Goal: Task Accomplishment & Management: Manage account settings

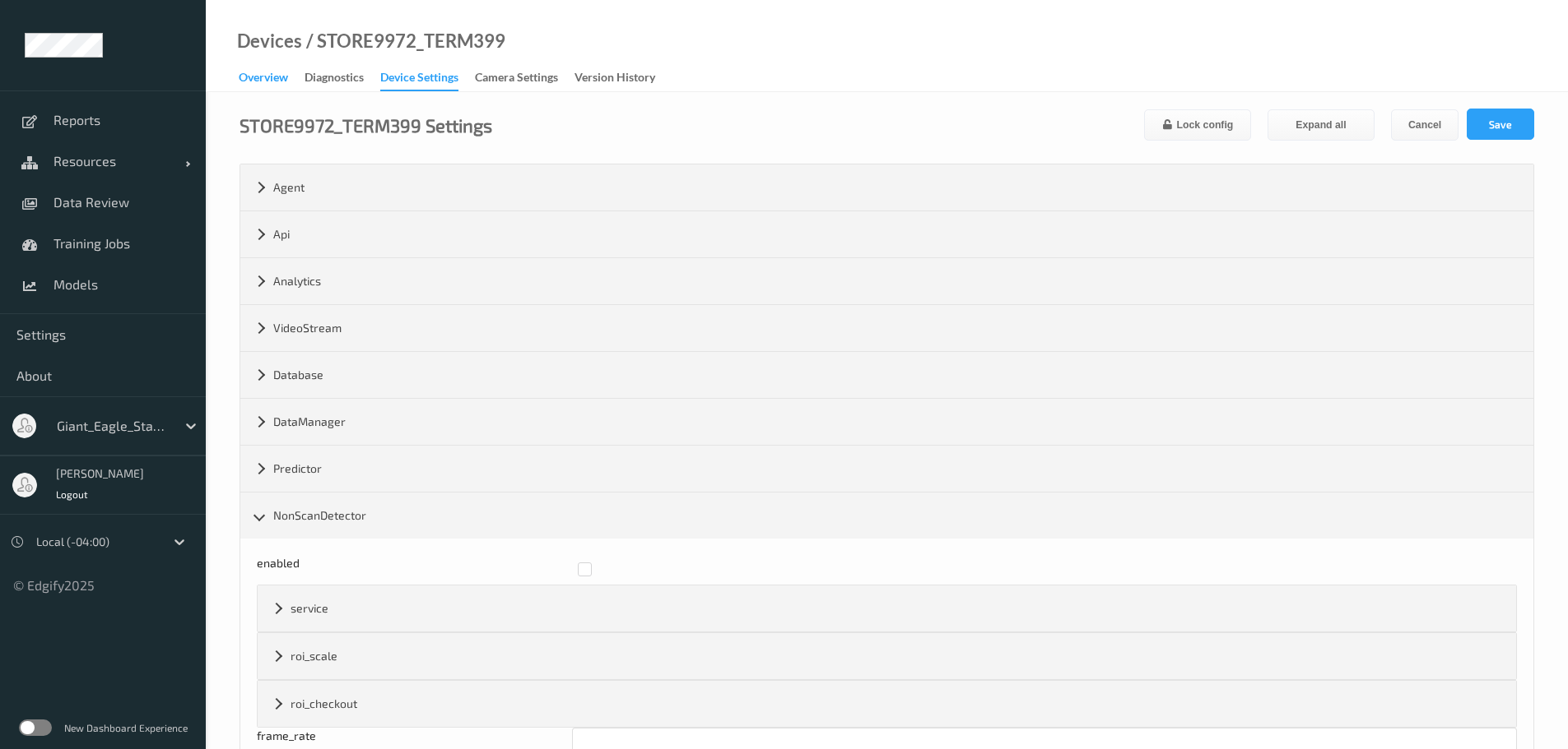
click at [243, 85] on div "Overview" at bounding box center [264, 79] width 49 height 20
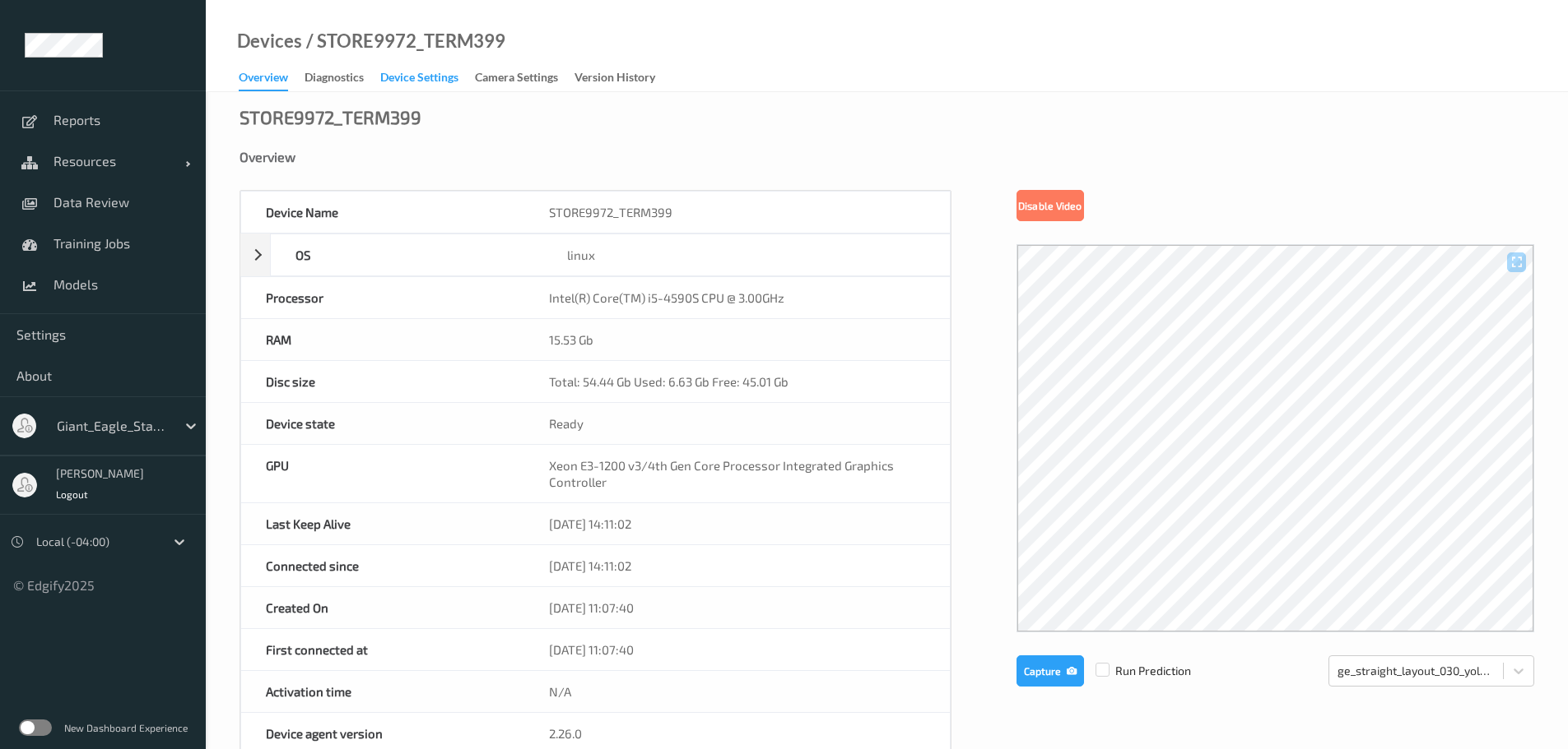
click at [449, 72] on div "Device Settings" at bounding box center [418, 79] width 78 height 20
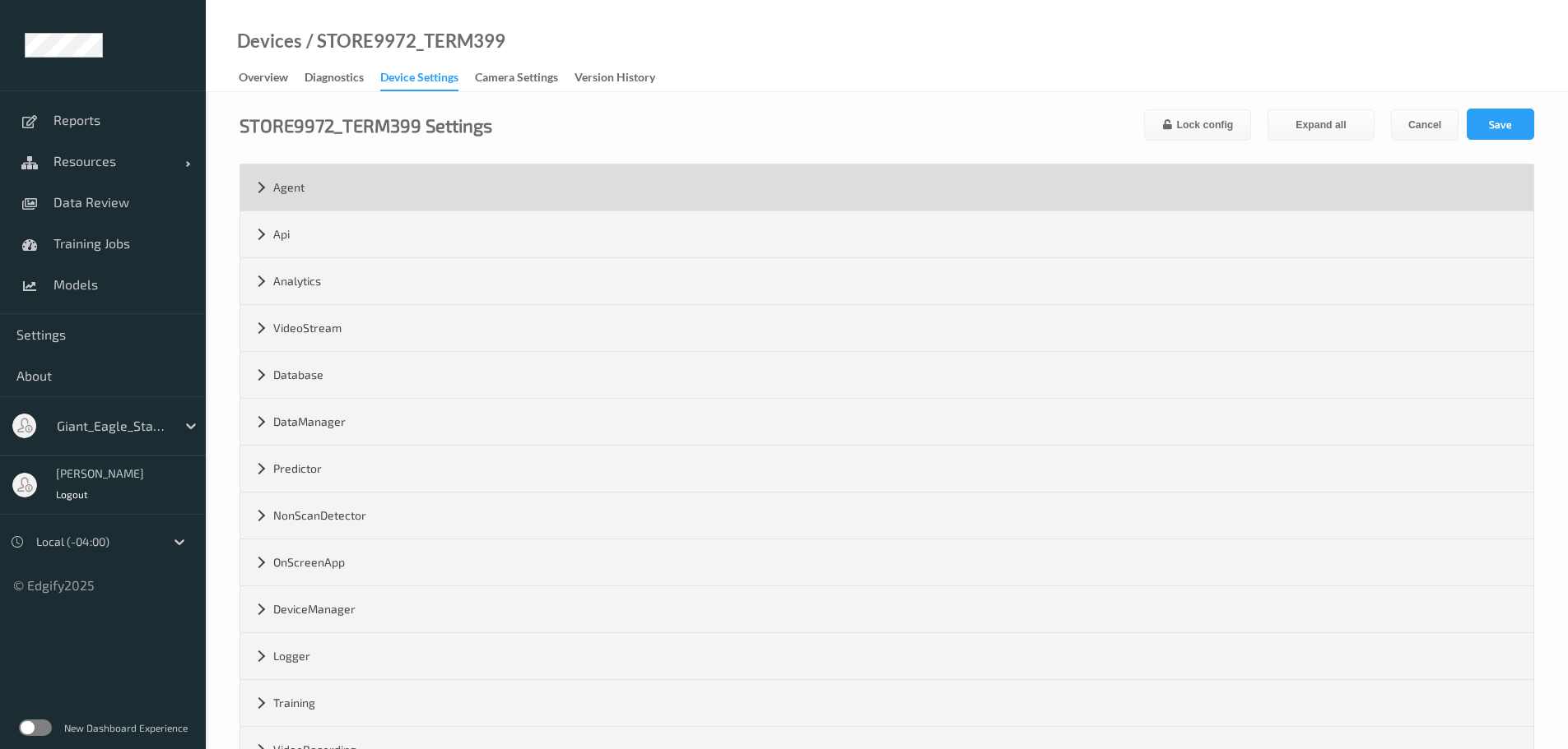
click at [265, 193] on div "Agent" at bounding box center [886, 187] width 1293 height 46
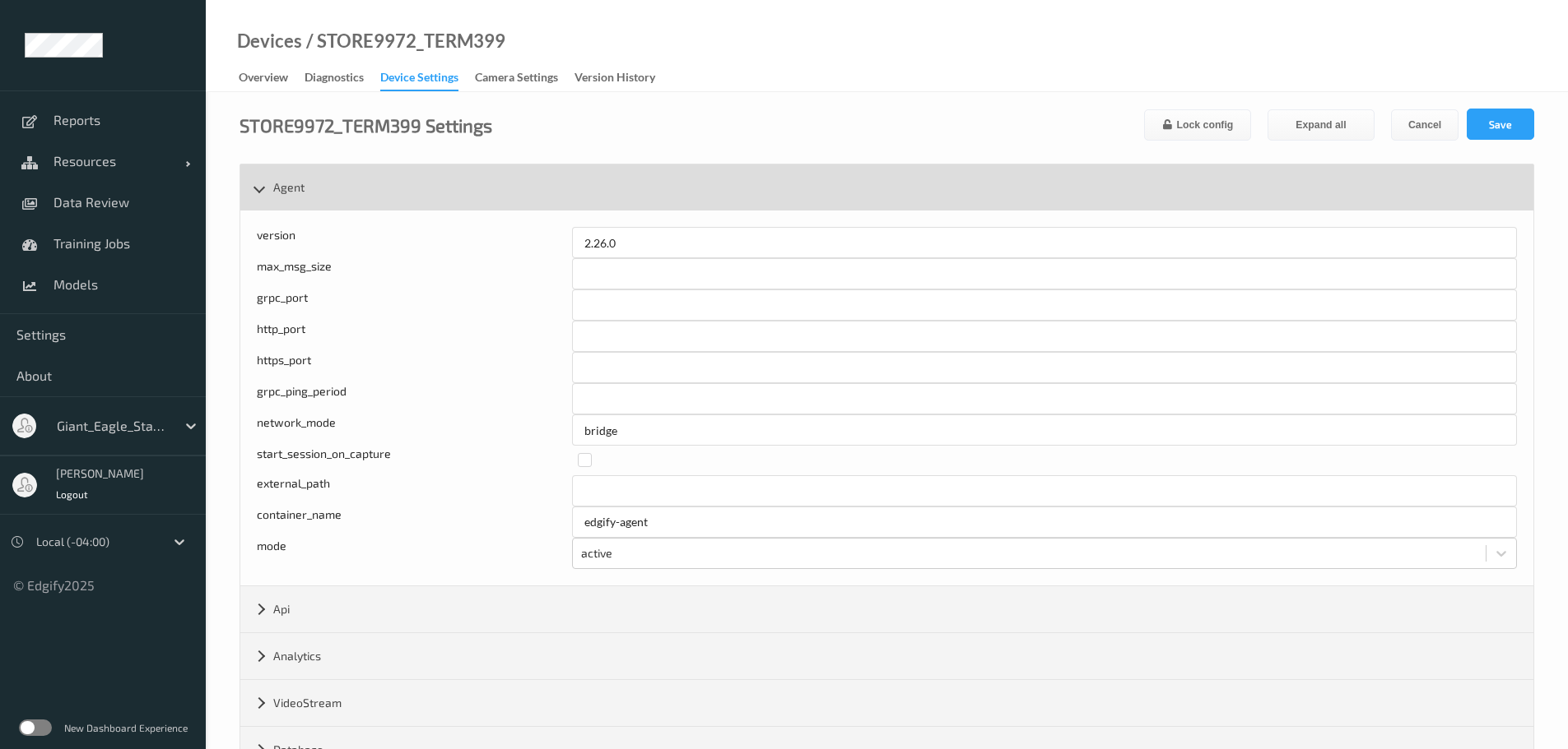
click at [258, 195] on div "Agent" at bounding box center [886, 187] width 1293 height 46
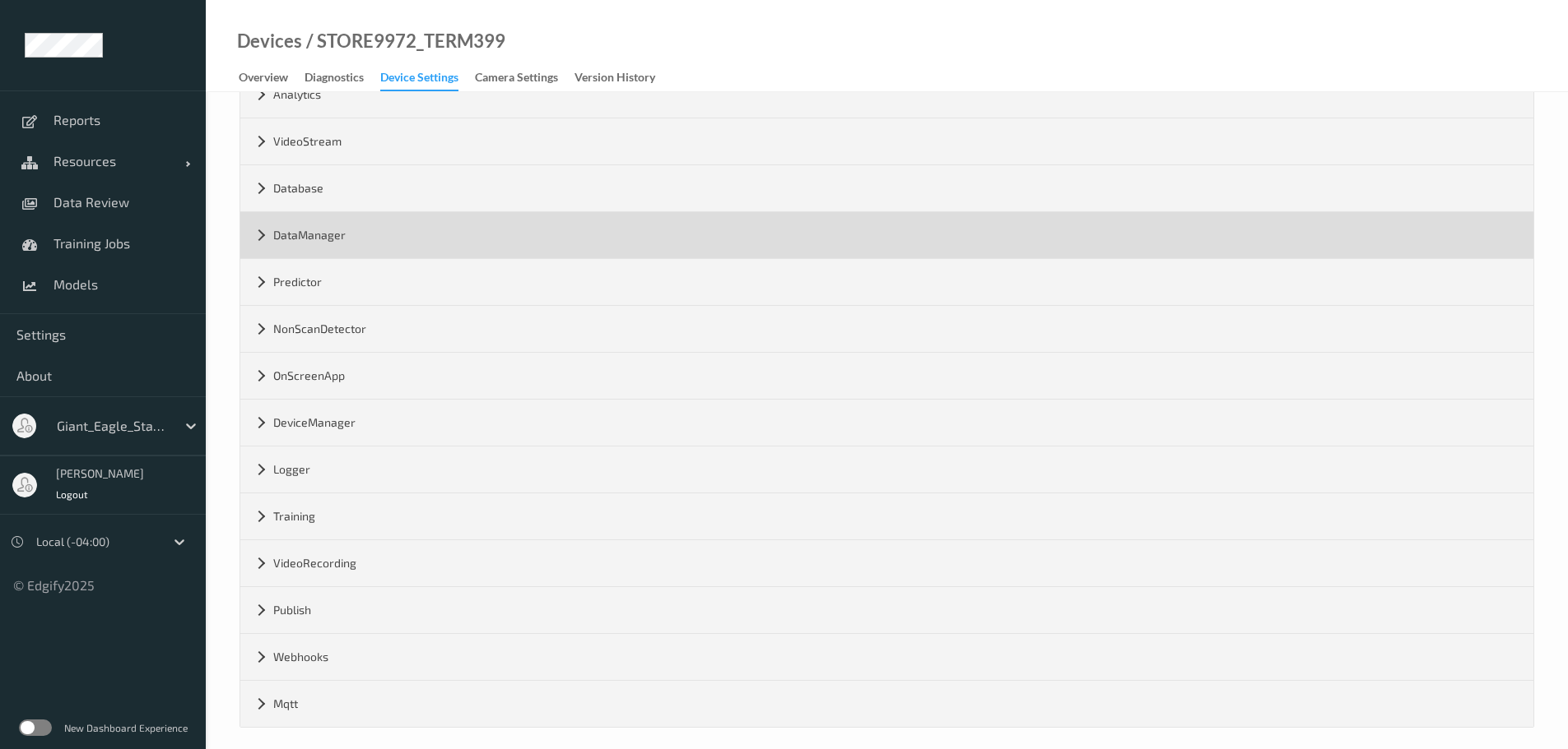
scroll to position [199, 0]
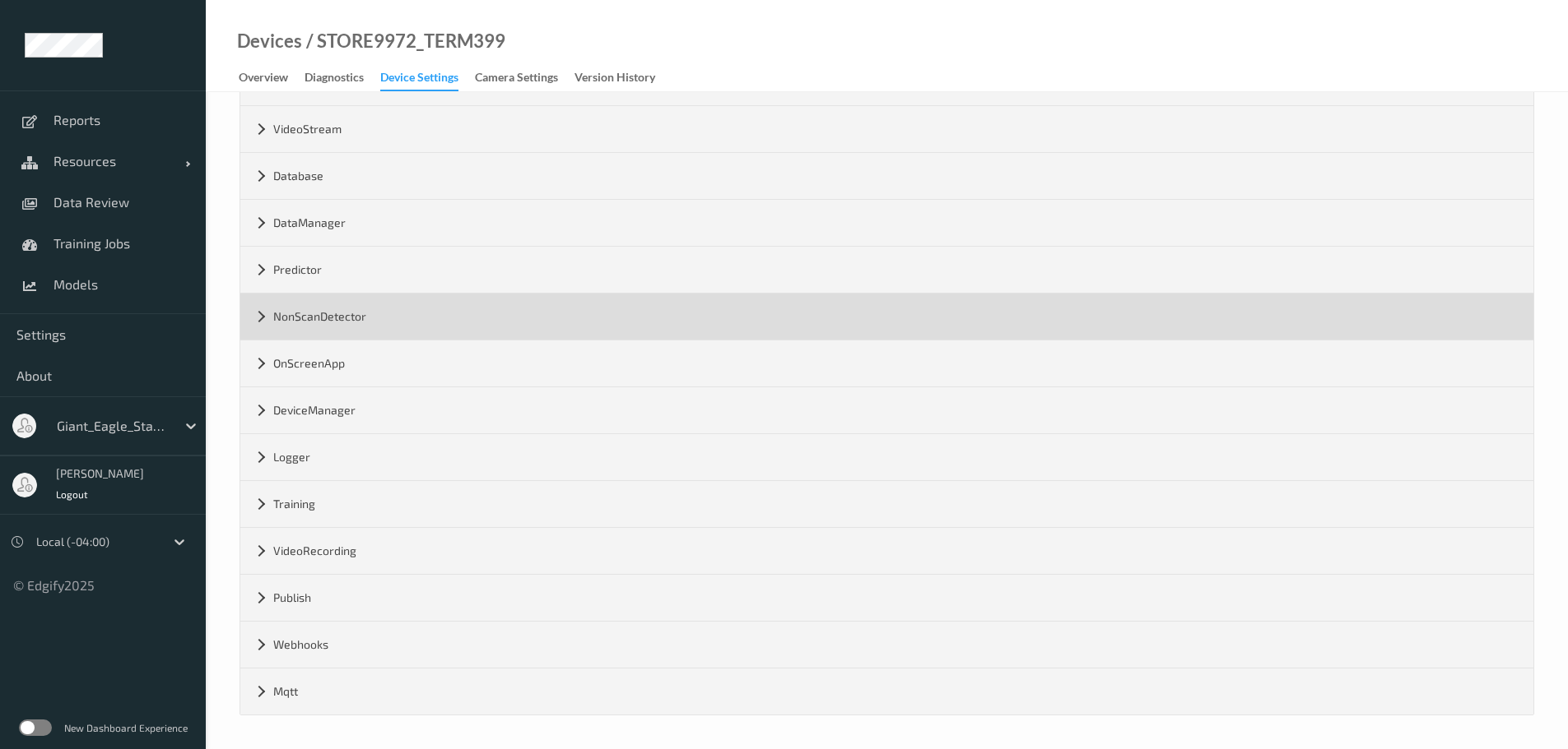
click at [259, 324] on div "NonScanDetector" at bounding box center [886, 317] width 1293 height 46
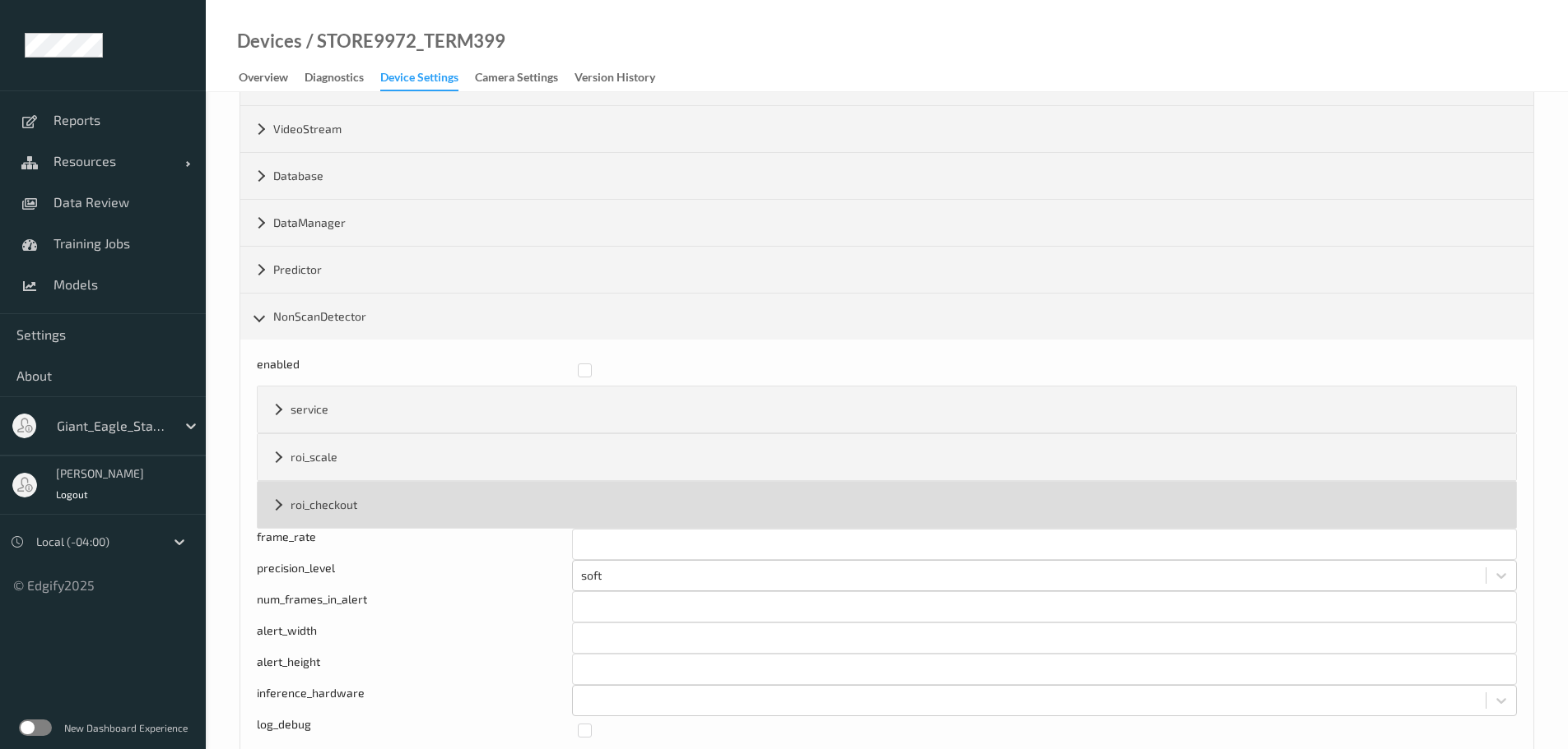
click at [276, 509] on div "roi_checkout" at bounding box center [886, 505] width 1258 height 46
click at [279, 505] on div "roi_checkout" at bounding box center [886, 505] width 1258 height 46
